Goal: Transaction & Acquisition: Purchase product/service

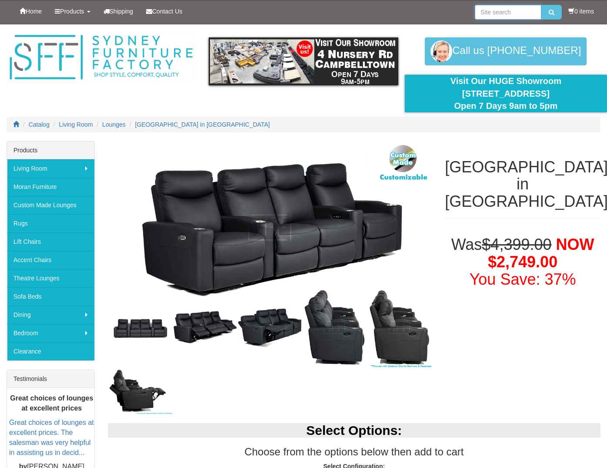
click at [519, 14] on input "search" at bounding box center [508, 12] width 67 height 15
type input "recliner"
click at [549, 12] on button "submit" at bounding box center [552, 12] width 20 height 15
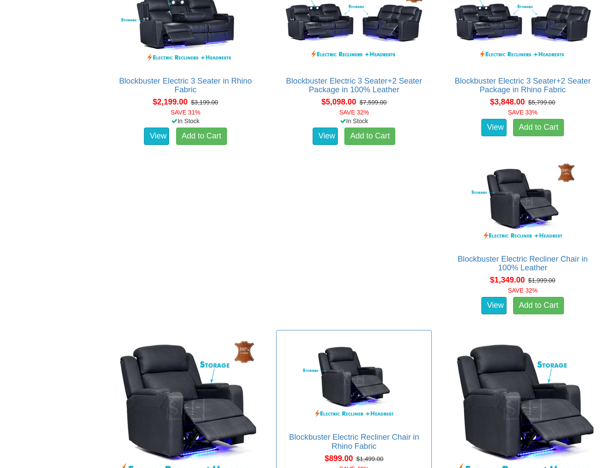
scroll to position [627, 0]
